Goal: Information Seeking & Learning: Understand process/instructions

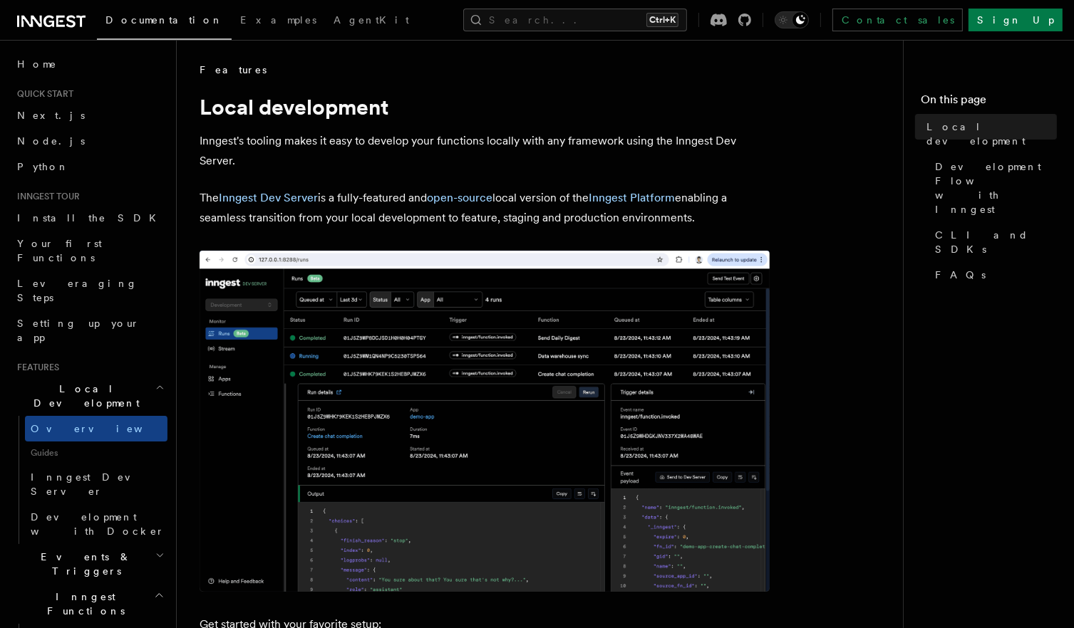
click at [207, 502] on img at bounding box center [484, 421] width 570 height 341
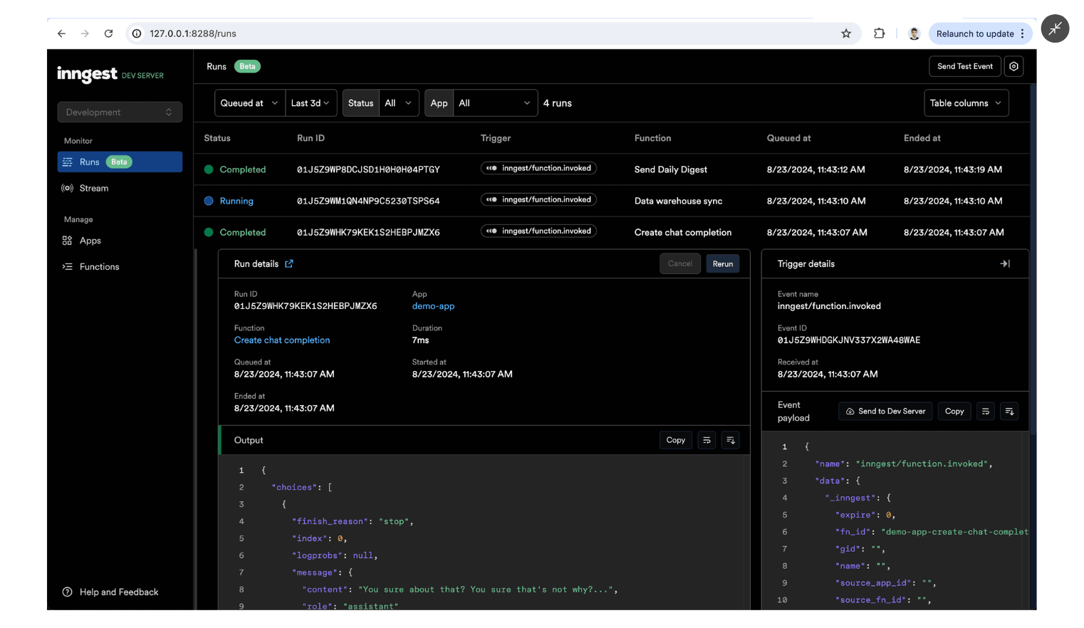
click at [330, 337] on img at bounding box center [542, 314] width 990 height 593
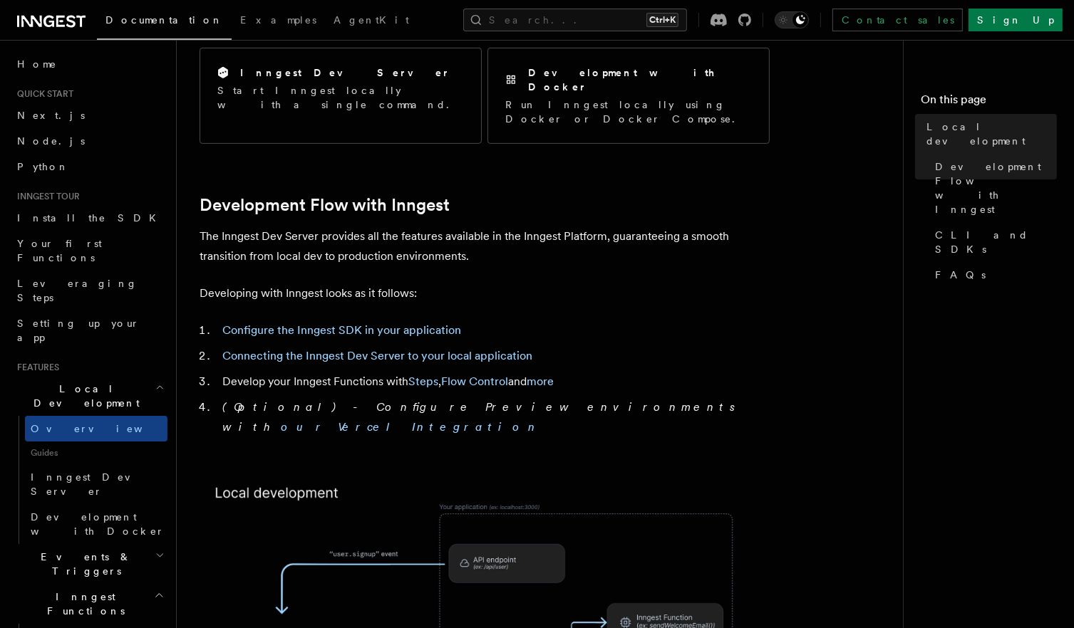
scroll to position [612, 0]
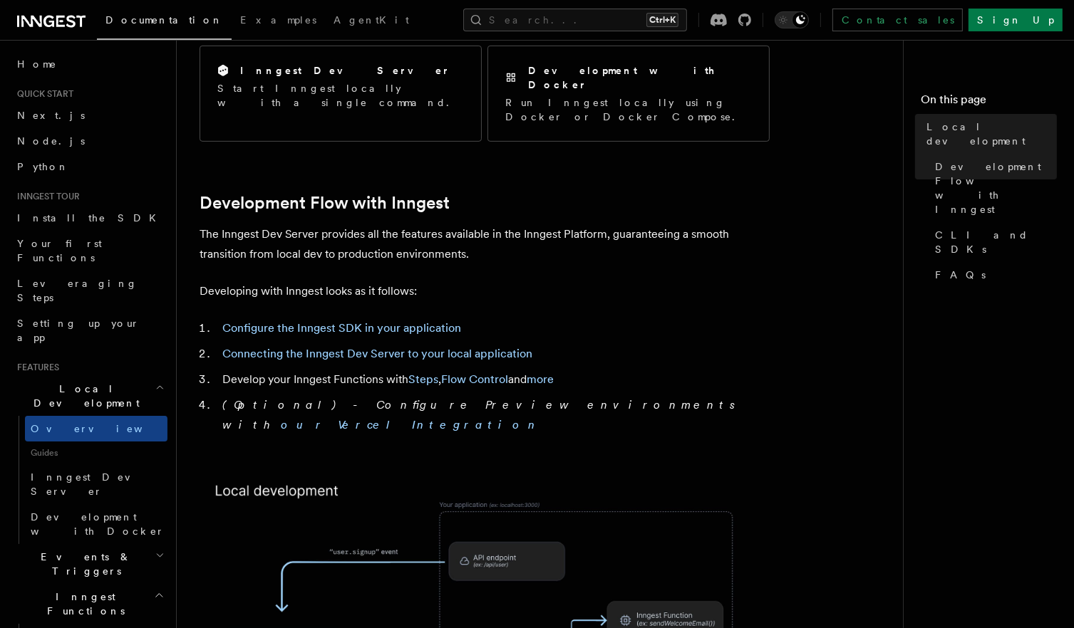
click at [326, 398] on em "(Optional) - Configure Preview environments with our Vercel Integration" at bounding box center [482, 414] width 521 height 33
drag, startPoint x: 326, startPoint y: 383, endPoint x: 425, endPoint y: 366, distance: 99.7
click at [425, 395] on li "(Optional) - Configure Preview environments with our Vercel Integration" at bounding box center [493, 415] width 551 height 40
drag, startPoint x: 593, startPoint y: 373, endPoint x: 219, endPoint y: 294, distance: 382.3
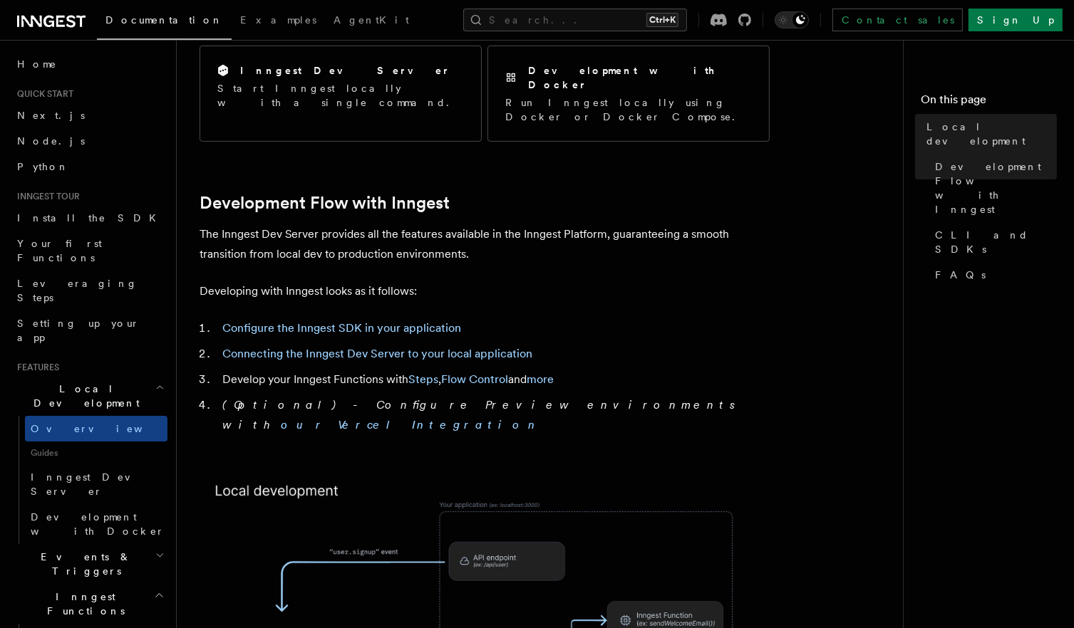
click at [219, 318] on ol "Configure the Inngest SDK in your application Connecting the Inngest Dev Server…" at bounding box center [484, 376] width 570 height 117
copy ol "Configure the Inngest SDK in your application Connecting the Inngest Dev Server…"
click at [237, 470] on img at bounding box center [484, 618] width 570 height 297
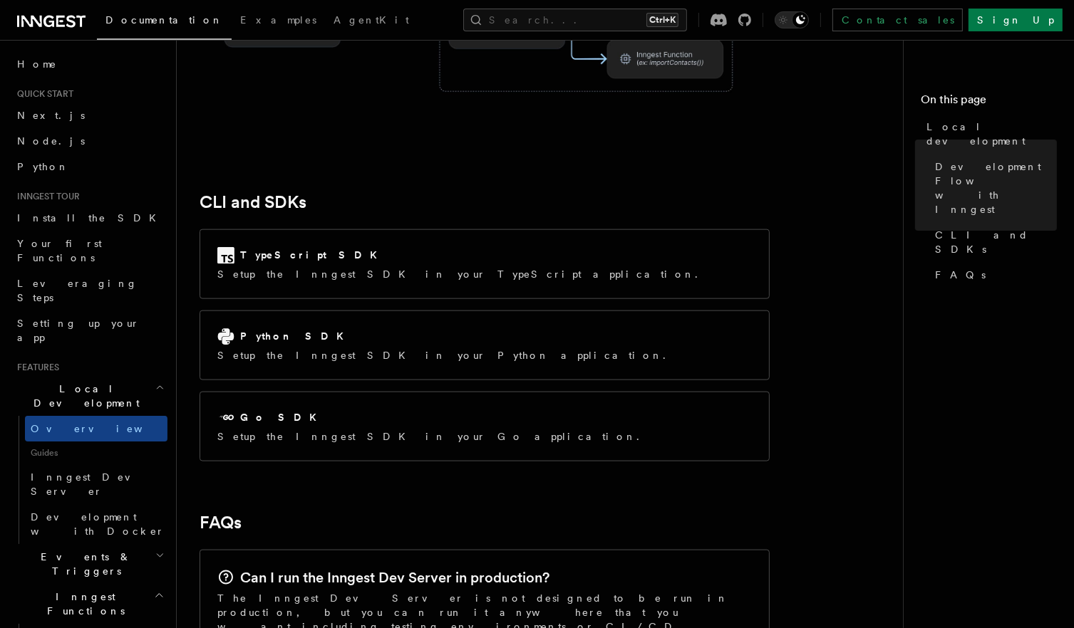
scroll to position [1761, 0]
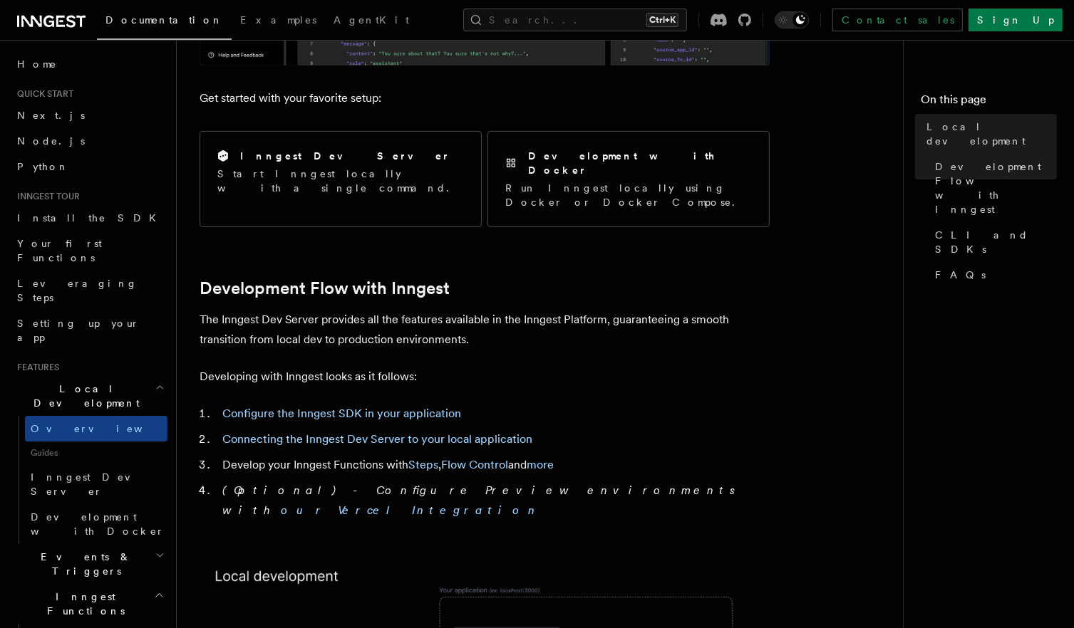
click at [360, 310] on p "The Inngest Dev Server provides all the features available in the Inngest Platf…" at bounding box center [484, 330] width 570 height 40
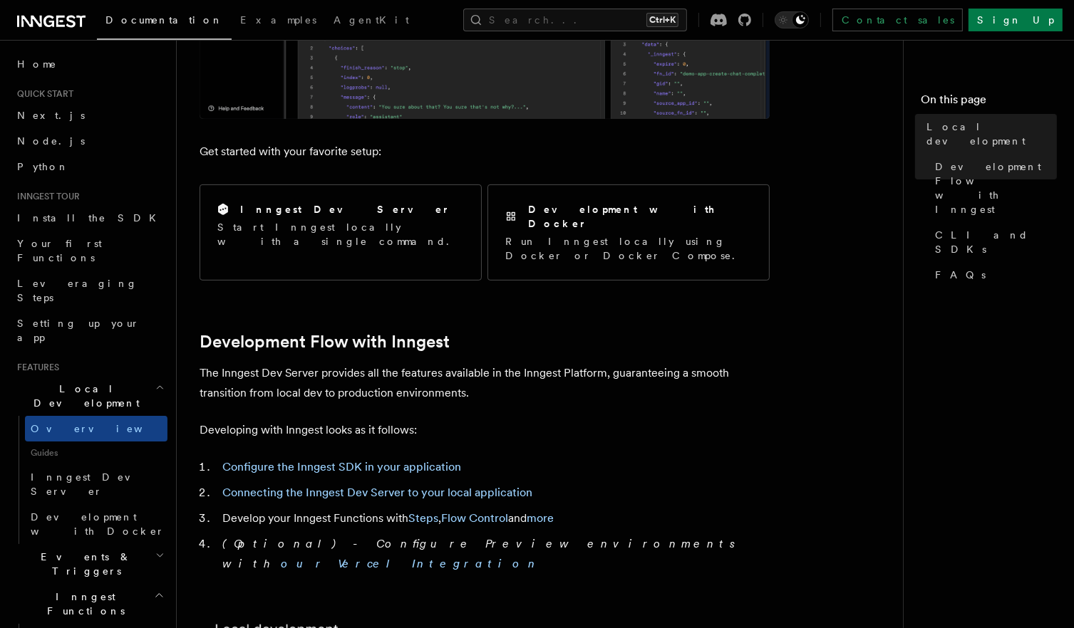
scroll to position [475, 0]
click at [366, 484] on link "Connecting the Inngest Dev Server to your local application" at bounding box center [377, 491] width 310 height 14
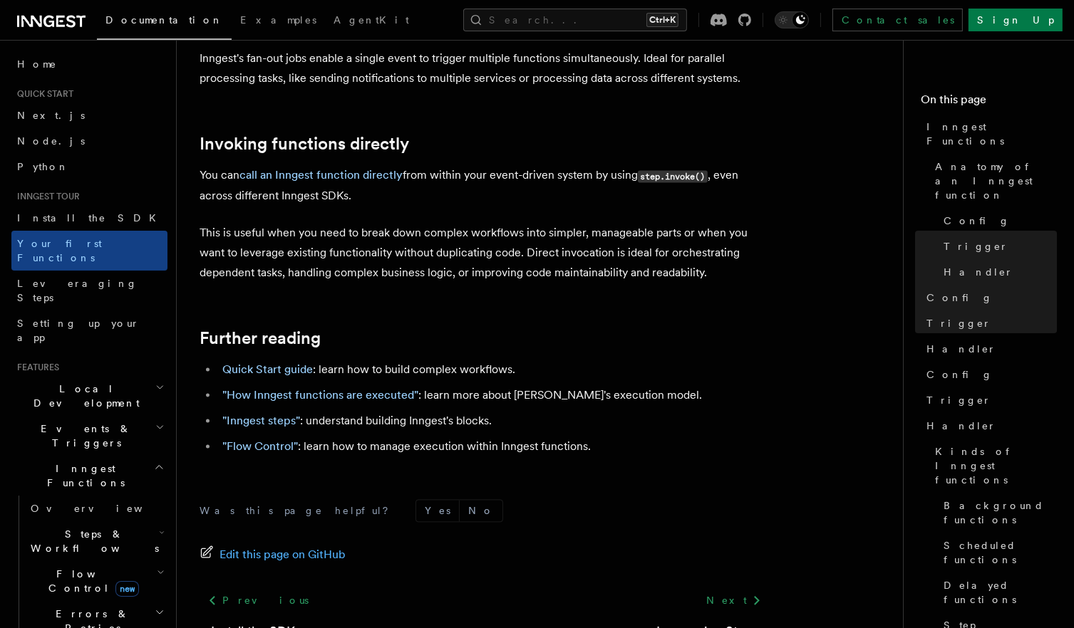
scroll to position [2868, 0]
